Goal: Task Accomplishment & Management: Manage account settings

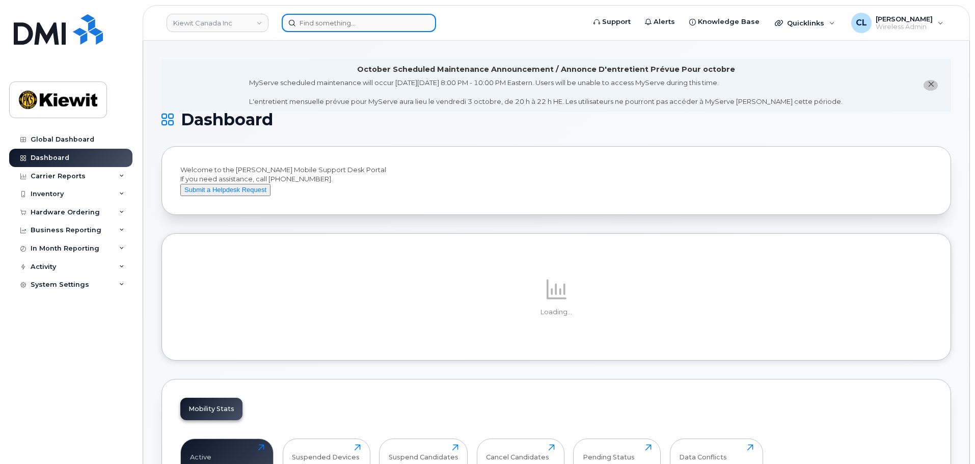
click at [329, 22] on input at bounding box center [359, 23] width 154 height 18
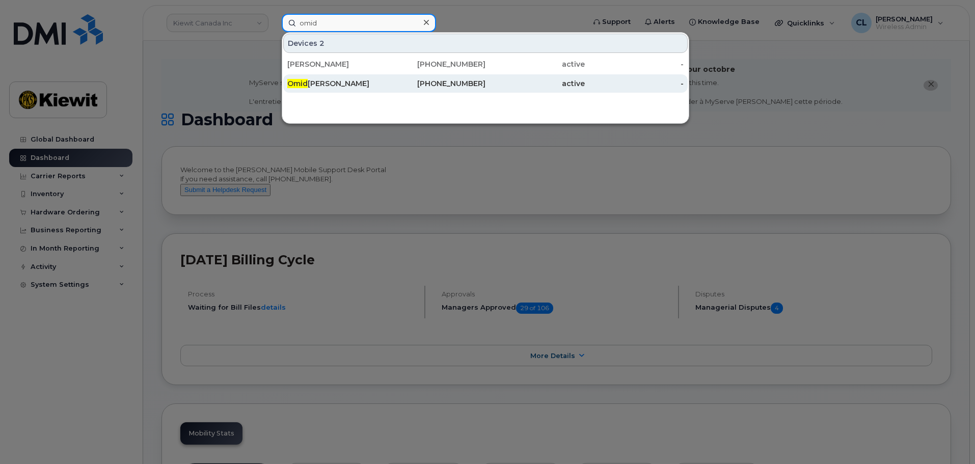
type input "omid"
click at [387, 83] on div "236-334-5346" at bounding box center [436, 83] width 99 height 10
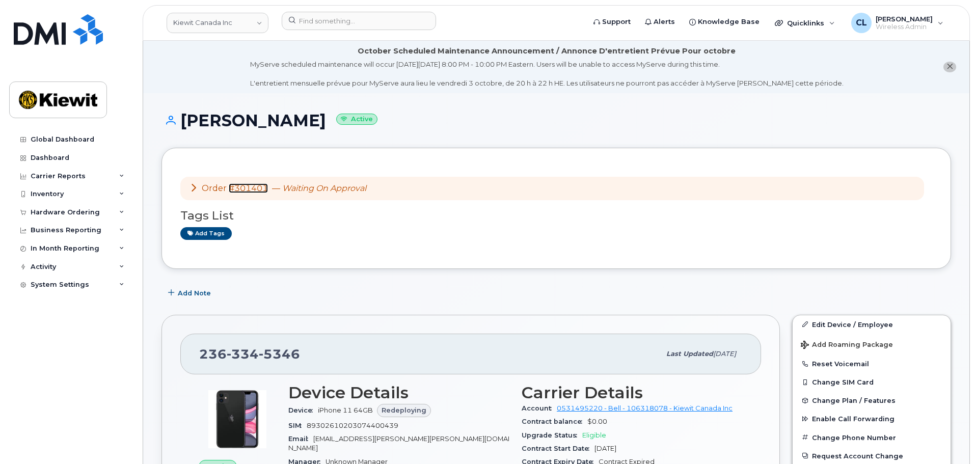
click at [259, 191] on link "#301401" at bounding box center [248, 188] width 39 height 10
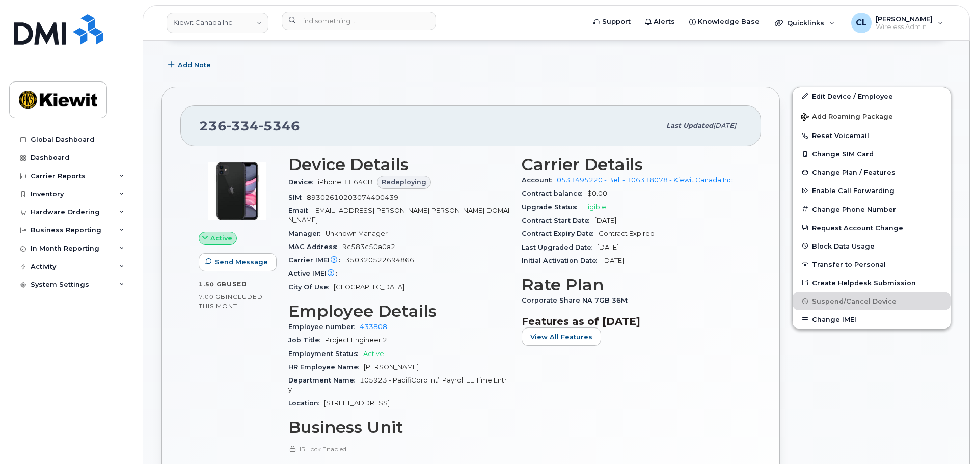
scroll to position [153, 0]
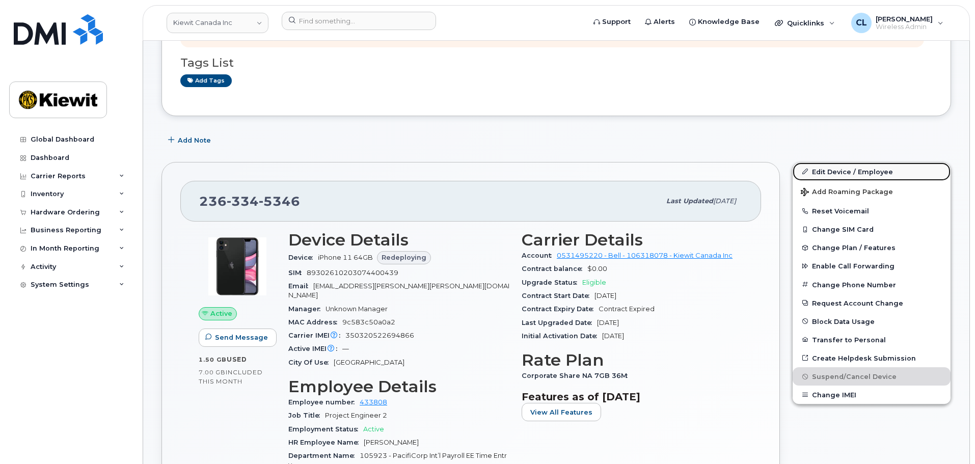
click at [850, 173] on link "Edit Device / Employee" at bounding box center [872, 171] width 158 height 18
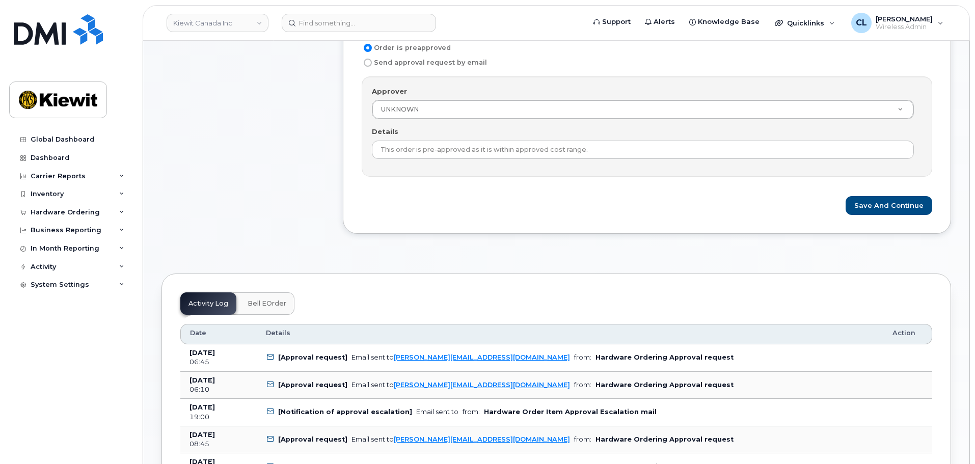
scroll to position [408, 0]
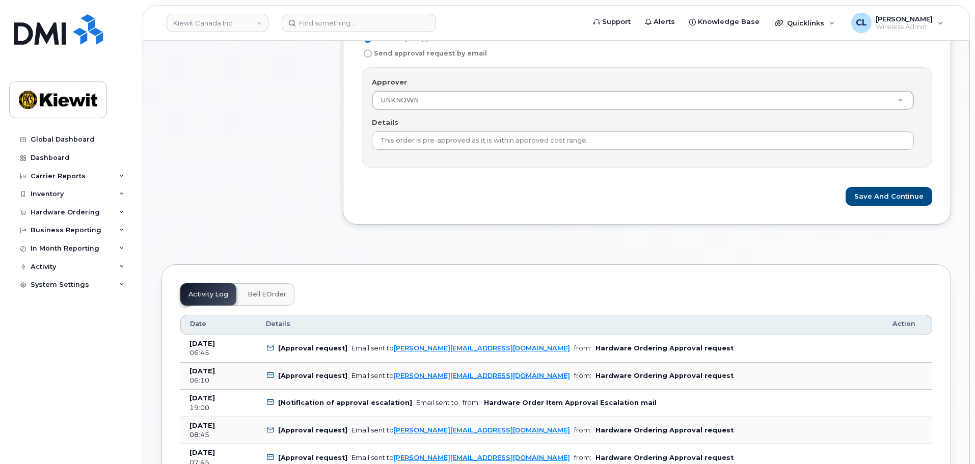
click at [281, 298] on span "Bell eOrder" at bounding box center [267, 294] width 39 height 8
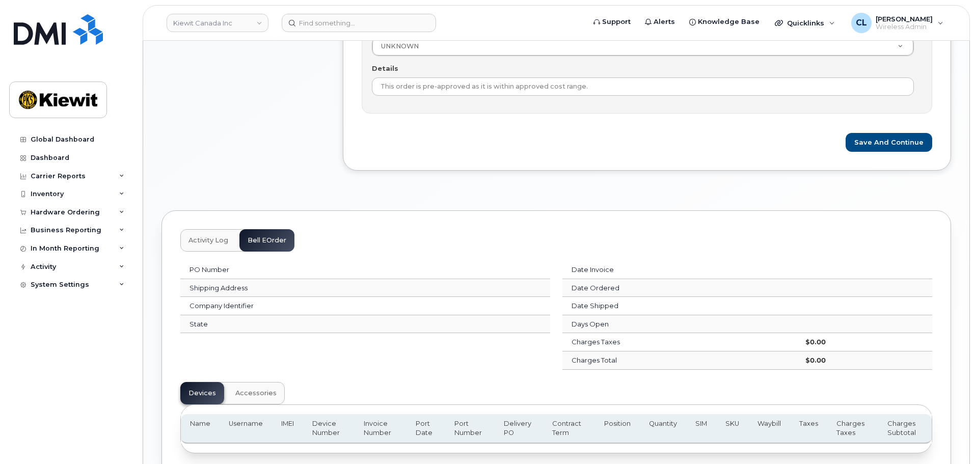
scroll to position [546, 0]
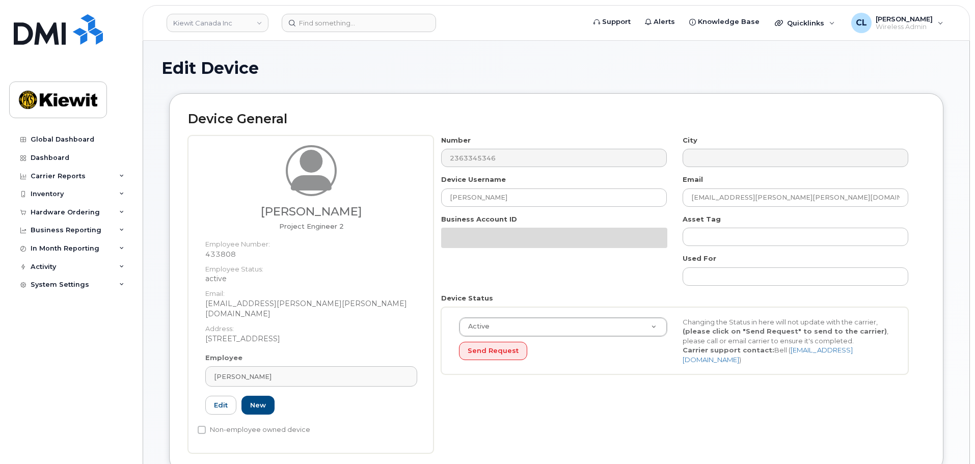
select select "14059"
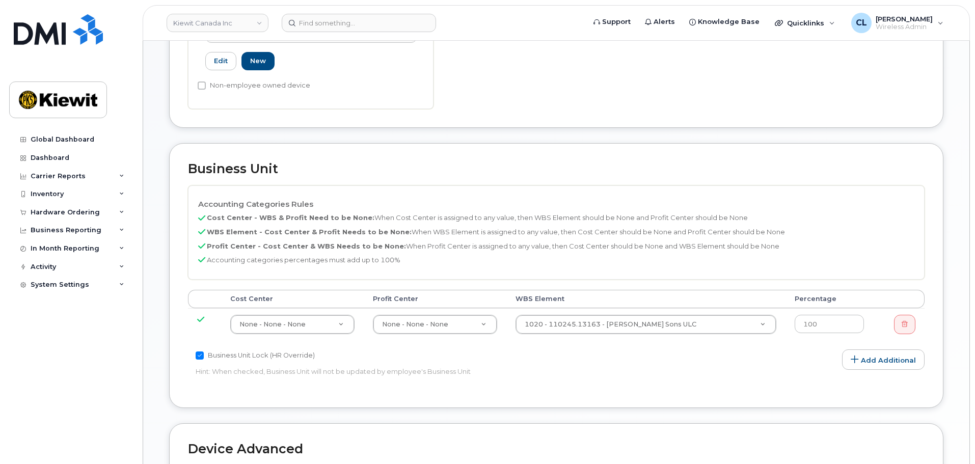
scroll to position [394, 0]
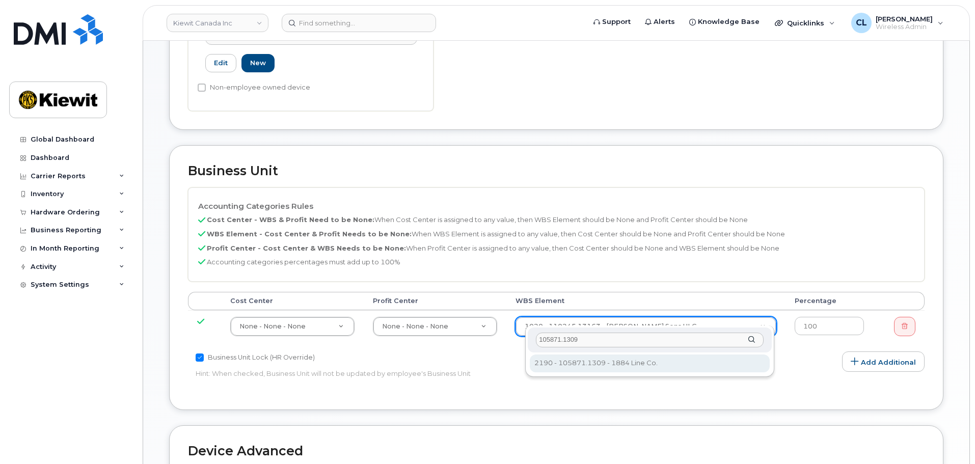
type input "105871.1309"
type input "29578007"
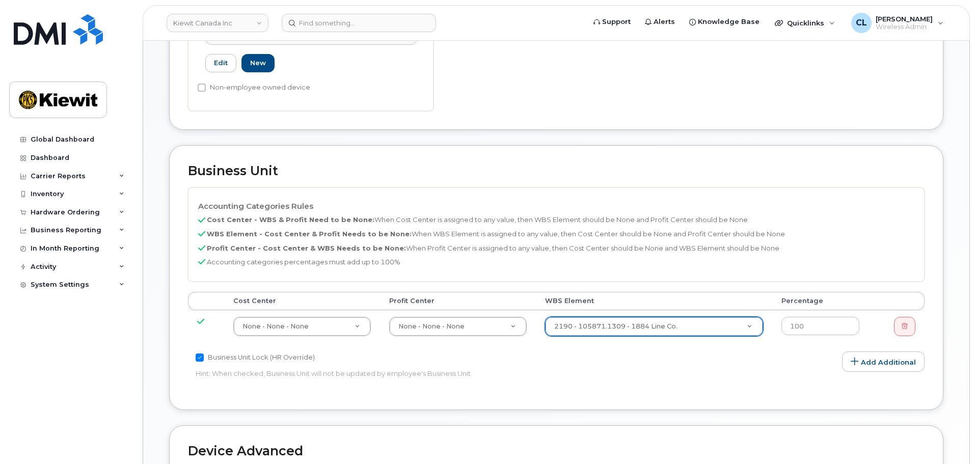
scroll to position [649, 0]
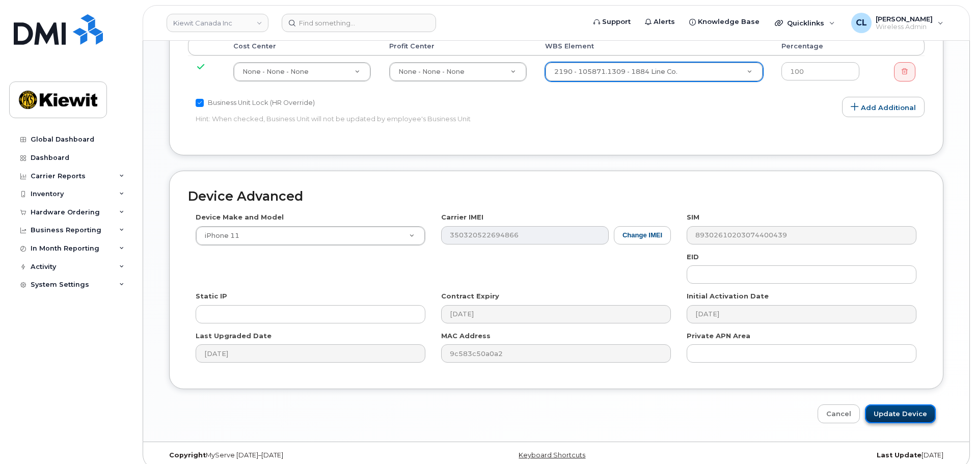
click at [922, 405] on input "Update Device" at bounding box center [900, 413] width 71 height 19
type input "Saving..."
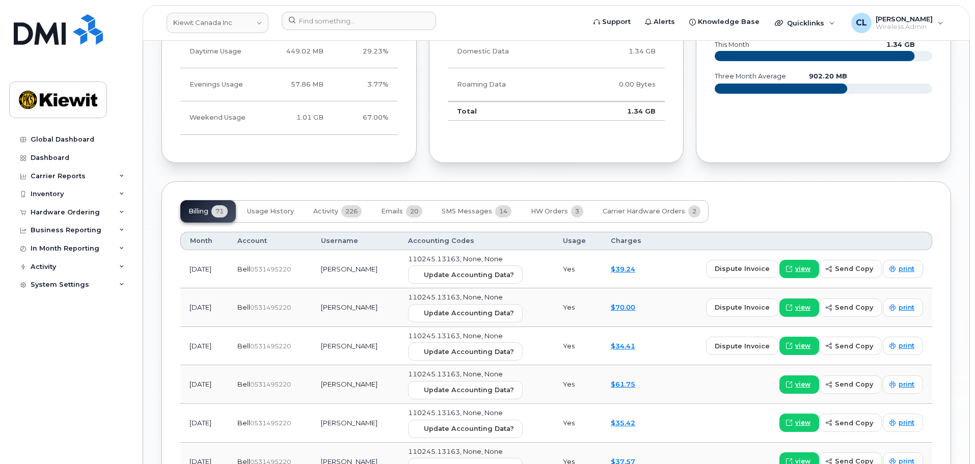
scroll to position [1247, 0]
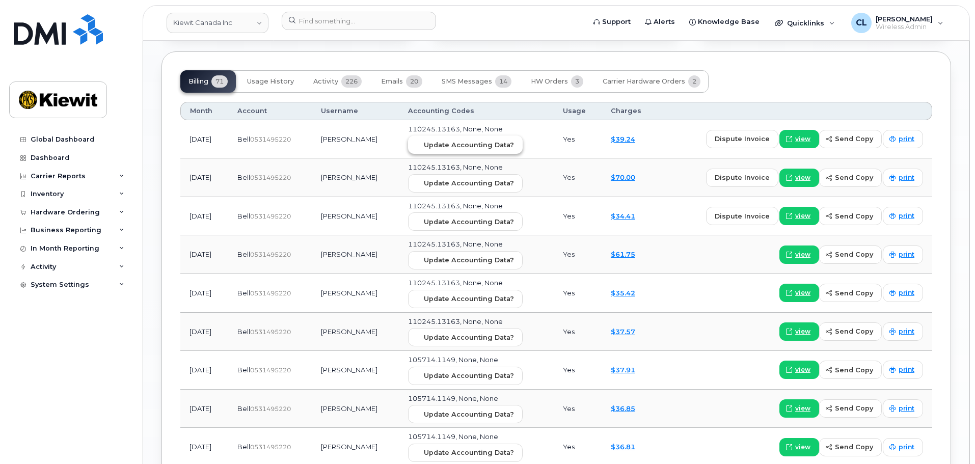
click at [459, 140] on span "Update Accounting Data?" at bounding box center [469, 145] width 90 height 10
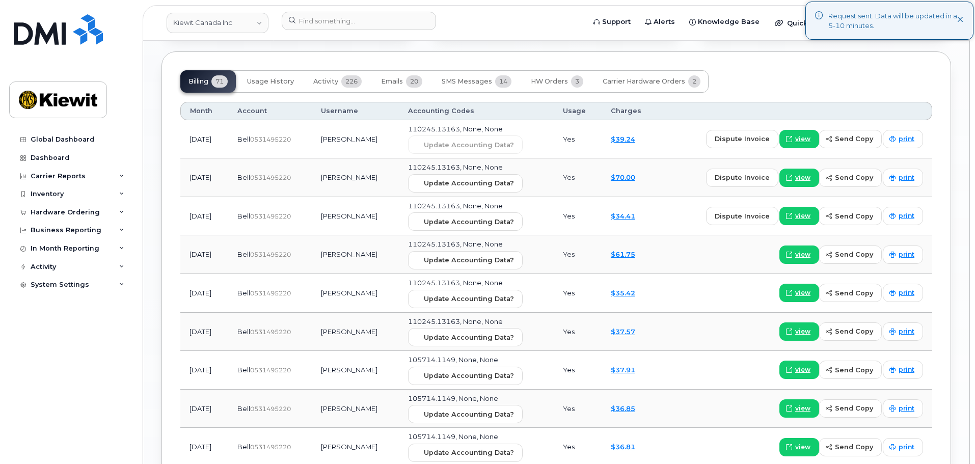
click at [482, 162] on td "110245.13163, None, None Update Accounting Data?" at bounding box center [476, 177] width 155 height 39
click at [498, 178] on span "Update Accounting Data?" at bounding box center [469, 183] width 90 height 10
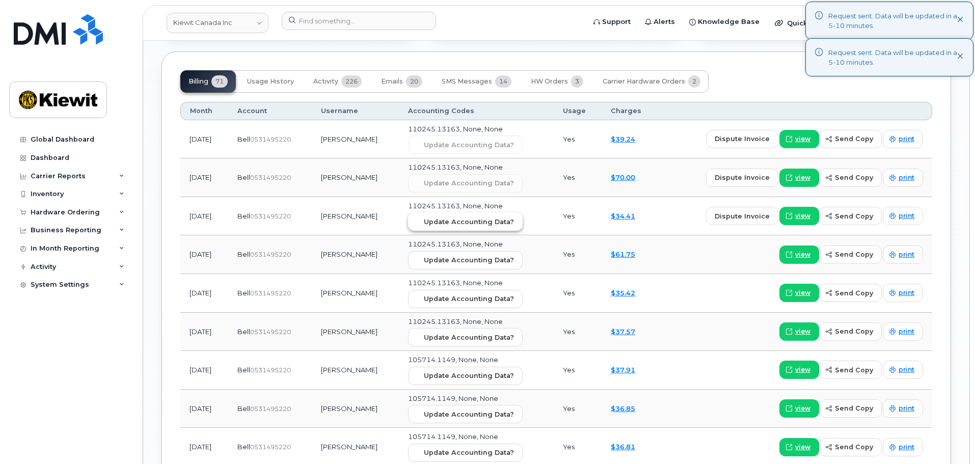
click at [492, 217] on span "Update Accounting Data?" at bounding box center [469, 222] width 90 height 10
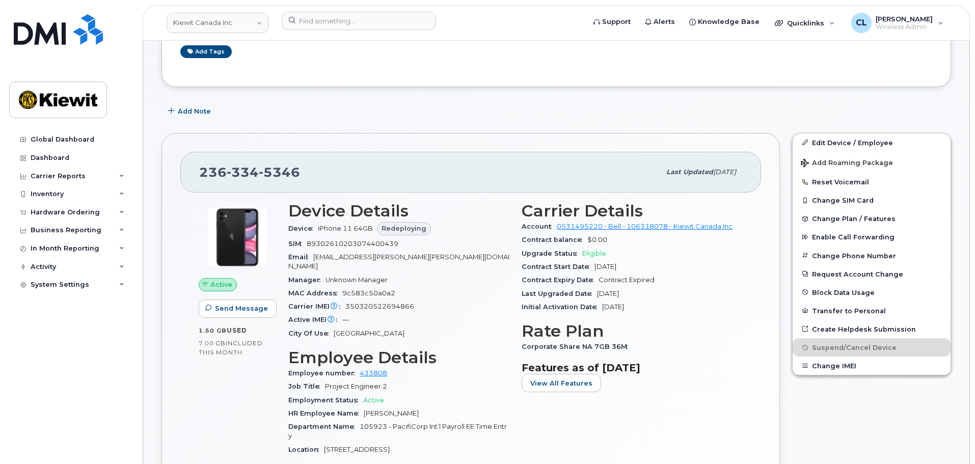
scroll to position [177, 0]
